Goal: Information Seeking & Learning: Learn about a topic

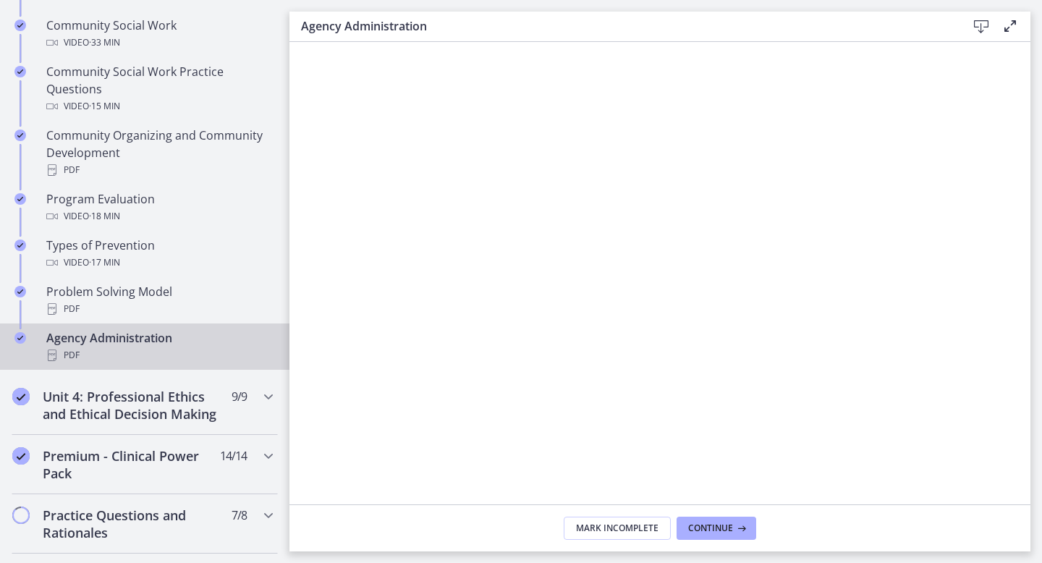
scroll to position [832, 0]
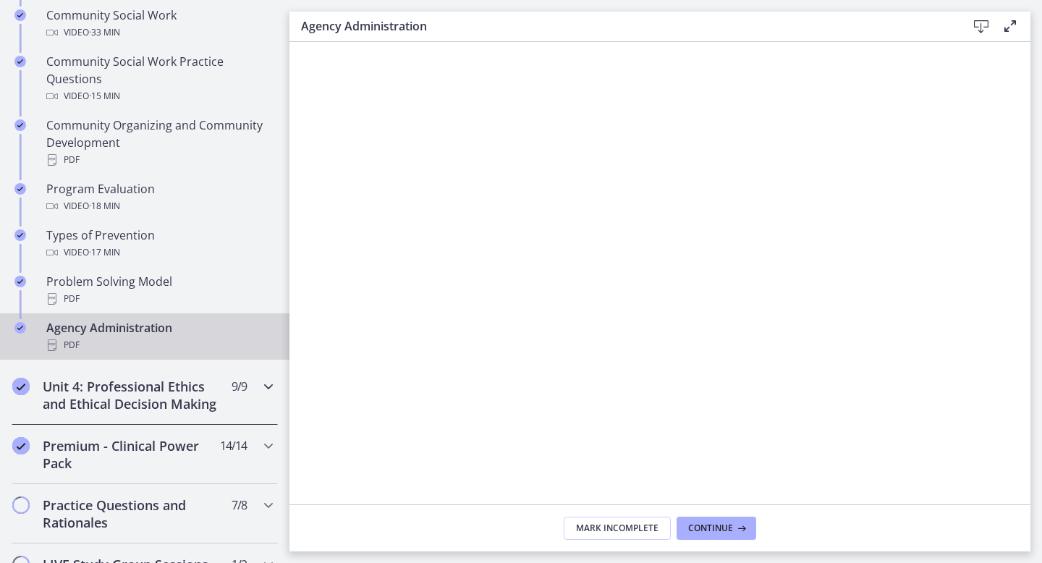
click at [262, 385] on icon "Chapters" at bounding box center [268, 386] width 17 height 17
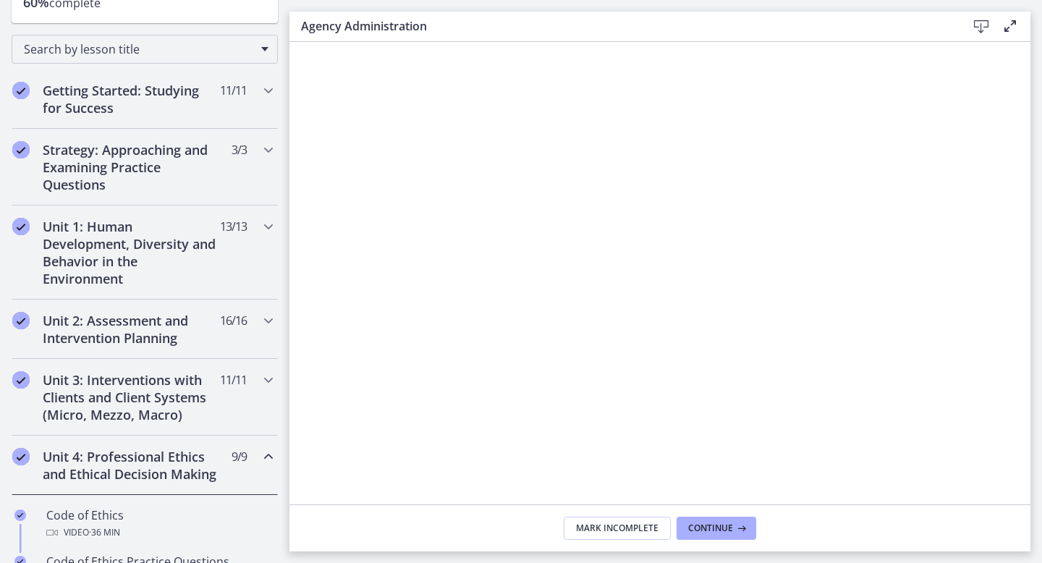
scroll to position [206, 0]
click at [185, 334] on h2 "Unit 2: Assessment and Intervention Planning" at bounding box center [131, 330] width 177 height 35
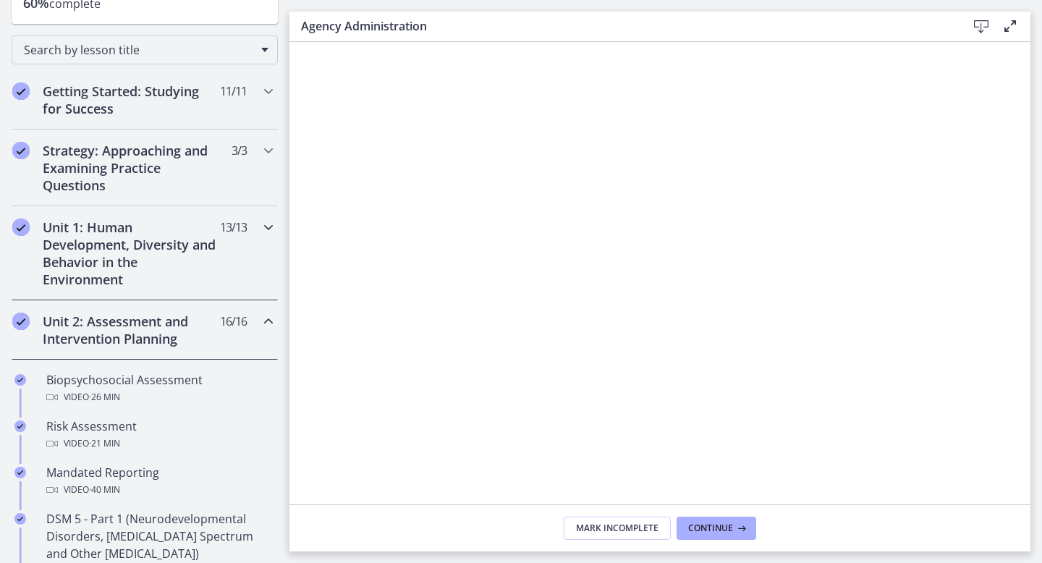
click at [200, 234] on h2 "Unit 1: Human Development, Diversity and Behavior in the Environment" at bounding box center [131, 253] width 177 height 69
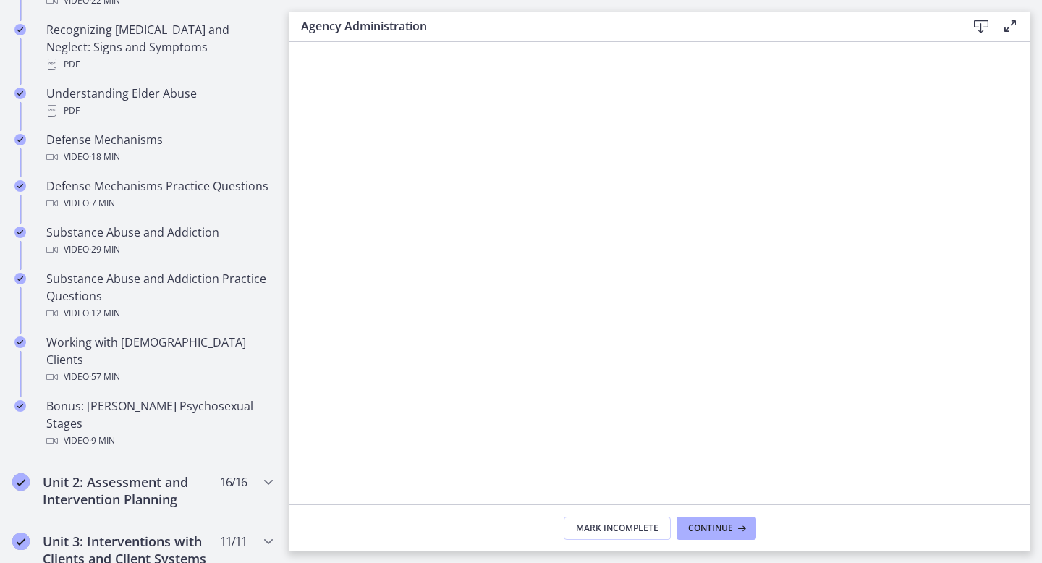
scroll to position [781, 0]
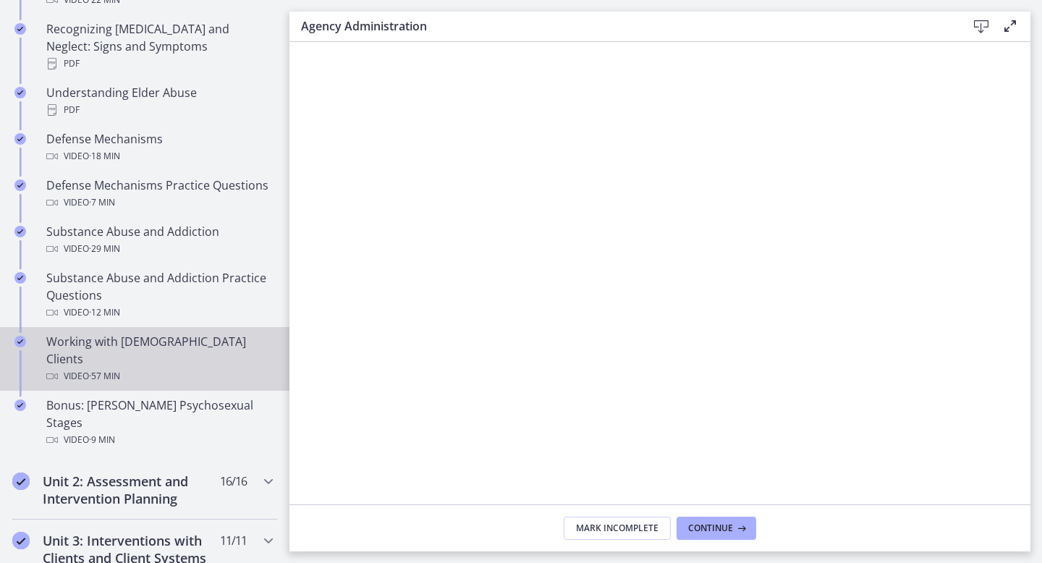
click at [182, 368] on div "Video · 57 min" at bounding box center [159, 376] width 226 height 17
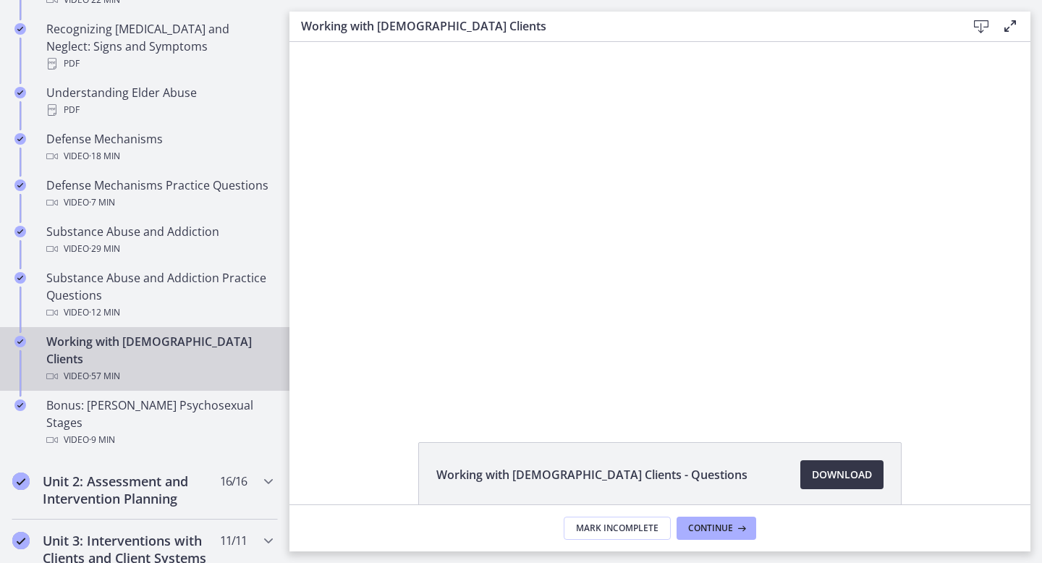
click at [842, 475] on span "Download Opens in a new window" at bounding box center [842, 474] width 60 height 17
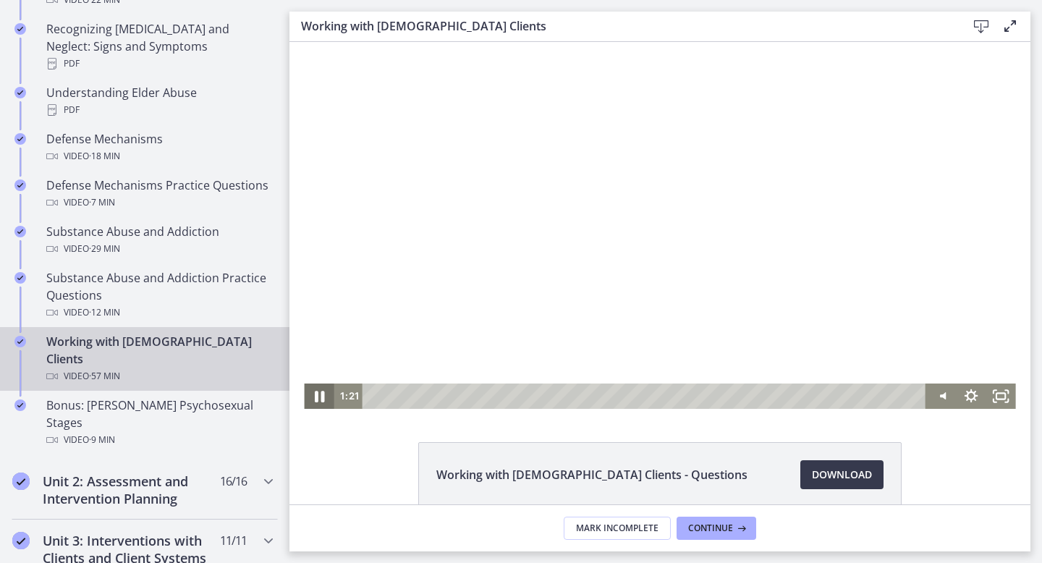
click at [316, 401] on icon "Pause" at bounding box center [318, 396] width 35 height 30
